Goal: Check status: Check status

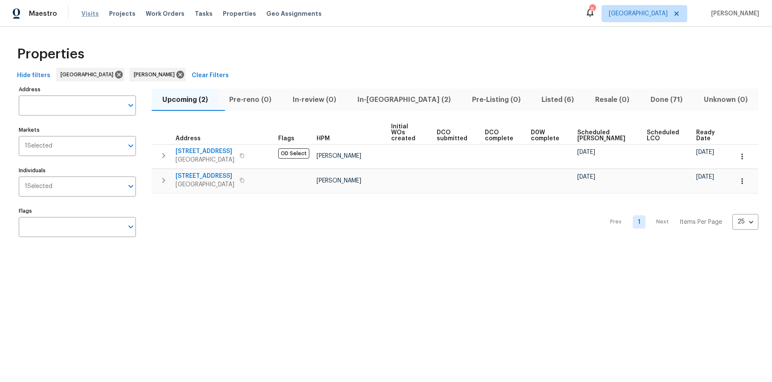
click at [89, 11] on span "Visits" at bounding box center [89, 13] width 17 height 9
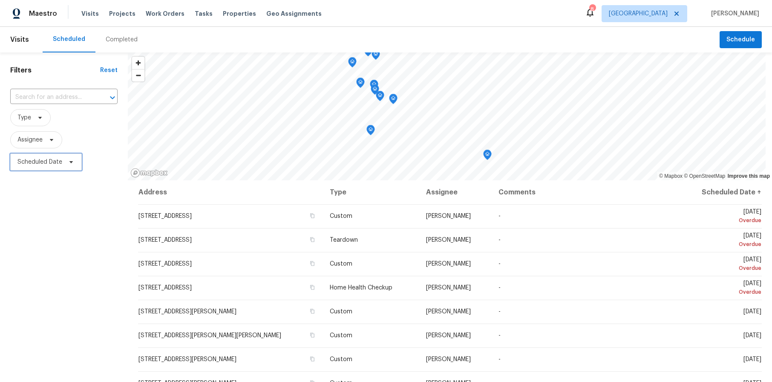
click at [49, 158] on span "Scheduled Date" at bounding box center [39, 162] width 45 height 9
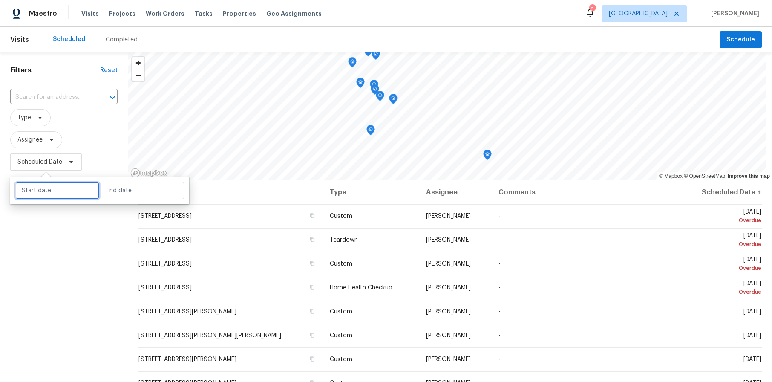
select select "9"
select select "2025"
select select "10"
select select "2025"
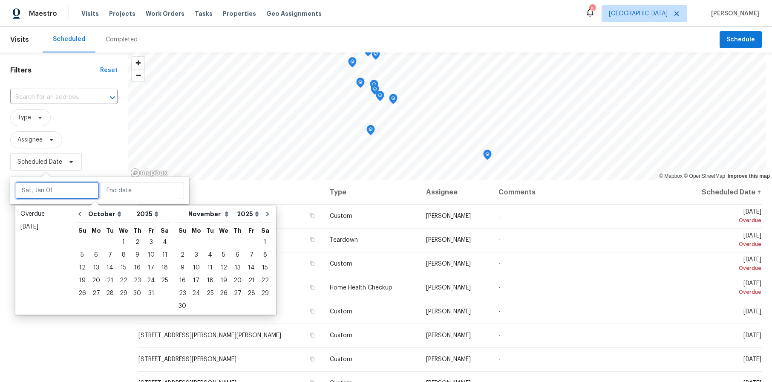
click at [59, 191] on input "text" at bounding box center [57, 190] width 84 height 17
click at [120, 253] on div "8" at bounding box center [124, 255] width 14 height 12
type input "Wed, Oct 08"
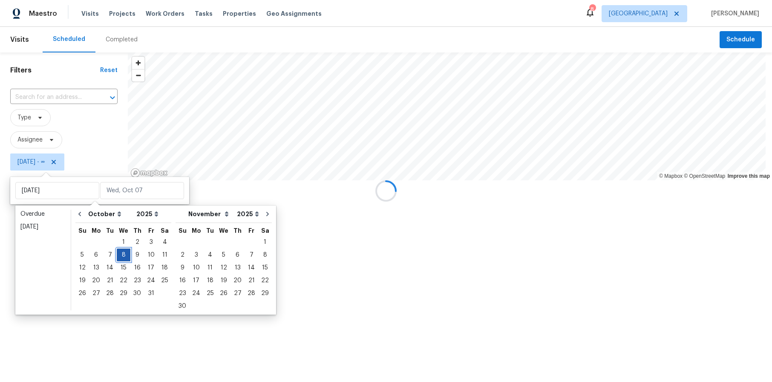
click at [120, 253] on div "8" at bounding box center [124, 255] width 14 height 12
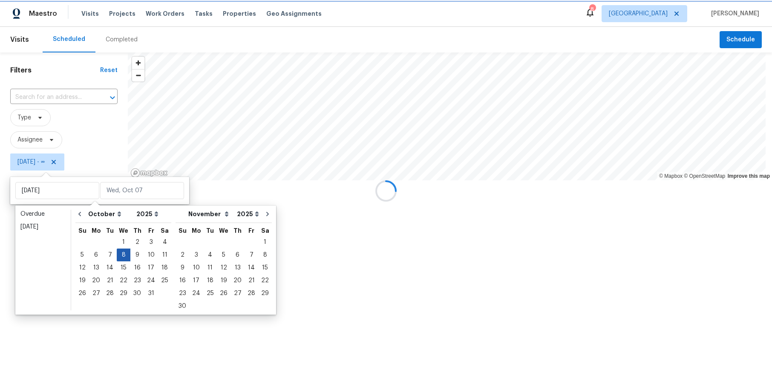
type input "Wed, Oct 08"
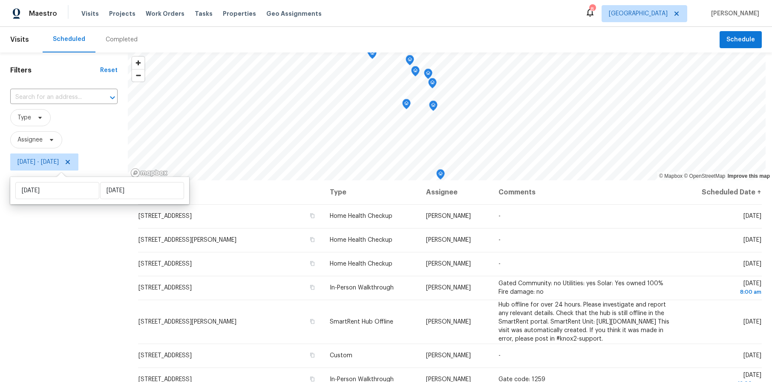
click at [65, 259] on div "Filters Reset ​ Type Assignee Wed, Oct 08 - Wed, Oct 08" at bounding box center [64, 268] width 128 height 433
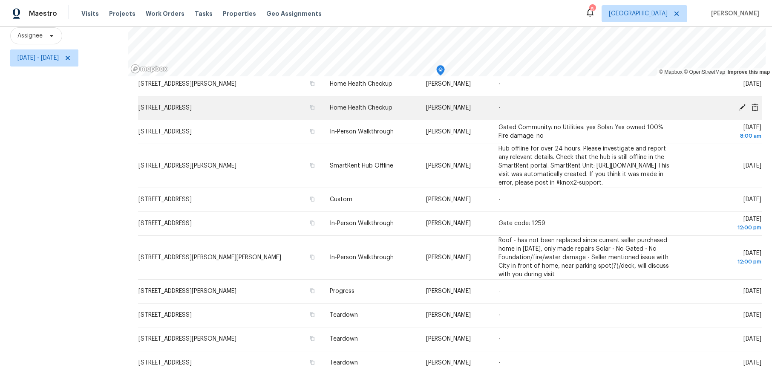
scroll to position [110, 0]
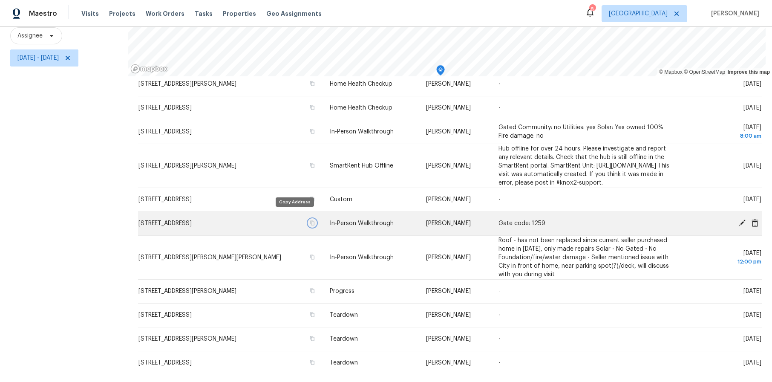
click at [310, 221] on icon "button" at bounding box center [312, 223] width 4 height 5
